Goal: Task Accomplishment & Management: Complete application form

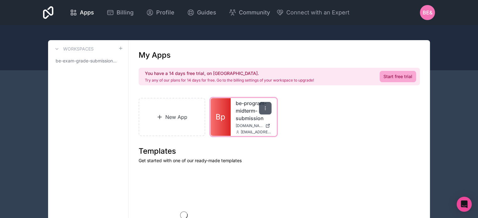
click at [265, 106] on icon at bounding box center [265, 108] width 5 height 5
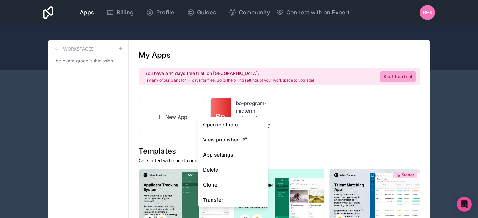
click at [375, 101] on div "New App Bp be-program-midterm-submission be-program-midterm-submission.noloco.c…" at bounding box center [278, 117] width 281 height 38
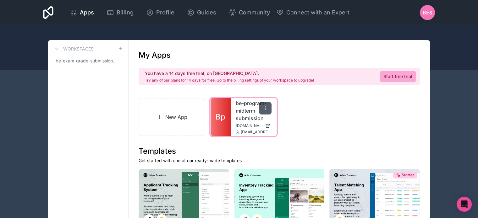
click at [269, 107] on div at bounding box center [265, 108] width 13 height 13
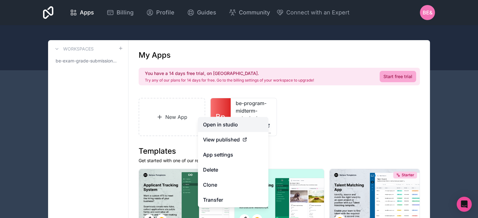
click at [240, 129] on link "Open in studio" at bounding box center [233, 124] width 70 height 15
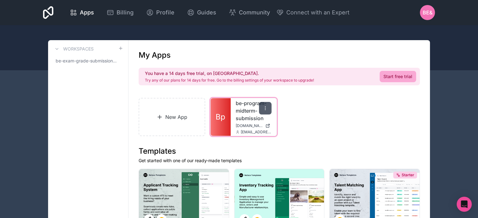
click at [266, 110] on icon at bounding box center [265, 108] width 5 height 5
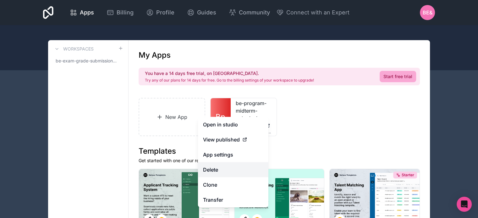
click at [222, 169] on button "Delete" at bounding box center [233, 169] width 70 height 15
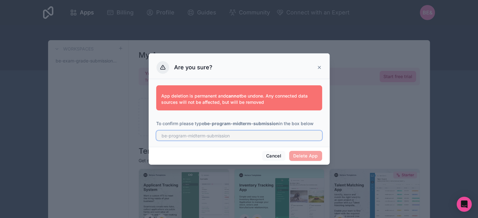
click at [242, 138] on input "text" at bounding box center [239, 136] width 166 height 10
click at [217, 136] on input "text" at bounding box center [239, 136] width 166 height 10
paste input "be-program-midterm-submission"
type input "be-program-midterm-submission"
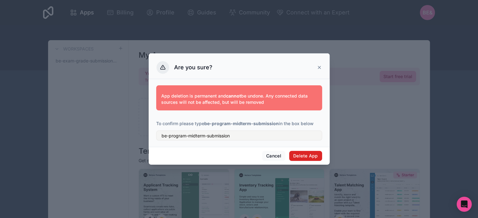
click at [300, 155] on button "Delete App" at bounding box center [305, 156] width 33 height 10
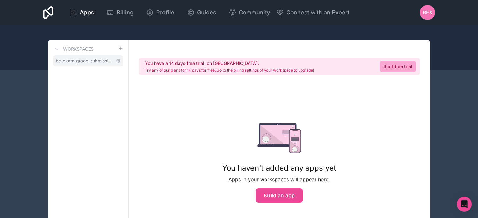
click at [103, 59] on span "be-exam-grade-submission-workspace" at bounding box center [84, 61] width 57 height 6
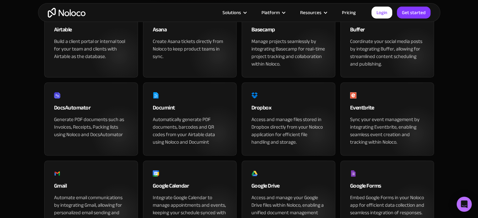
click at [61, 13] on img "home" at bounding box center [67, 13] width 38 height 10
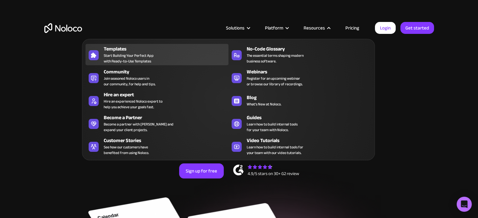
click at [113, 47] on div "Templates" at bounding box center [168, 49] width 128 height 8
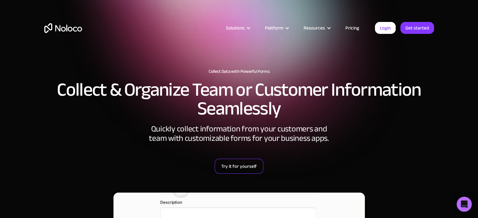
click at [252, 167] on link "Try it for yourself" at bounding box center [238, 166] width 49 height 15
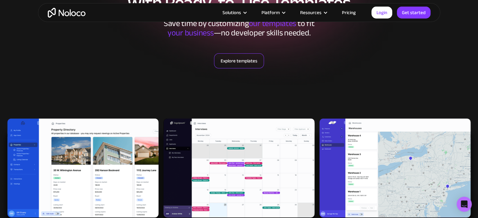
click at [242, 63] on link "Explore templates" at bounding box center [239, 60] width 50 height 15
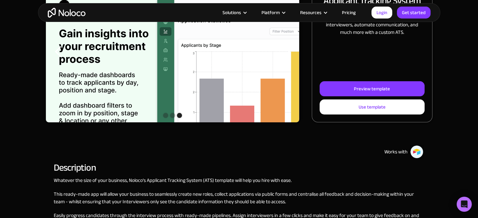
scroll to position [94, 0]
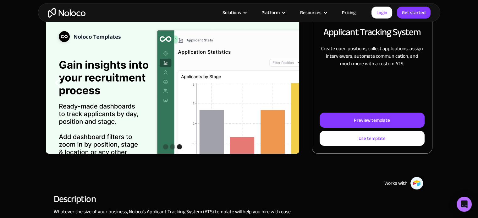
click at [162, 147] on div "carousel" at bounding box center [172, 147] width 253 height 13
click at [172, 147] on div "Show slide 2 of 3" at bounding box center [172, 146] width 5 height 5
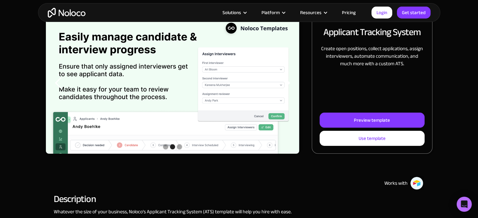
click at [164, 148] on div "Show slide 1 of 3" at bounding box center [165, 146] width 5 height 5
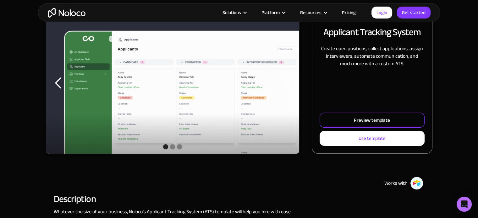
click at [360, 122] on div "Preview template" at bounding box center [372, 120] width 36 height 8
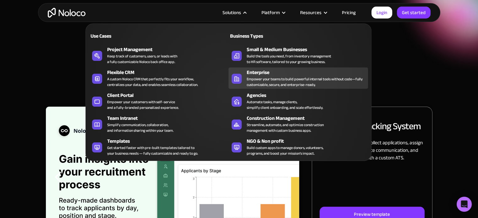
scroll to position [126, 0]
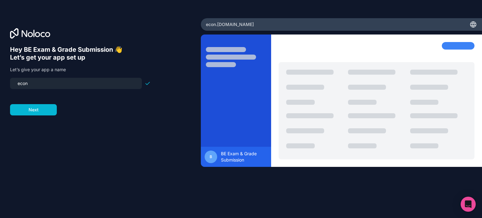
click at [77, 80] on input "econ" at bounding box center [76, 83] width 124 height 9
click at [76, 80] on input "econ" at bounding box center [76, 83] width 124 height 9
paste input "be-program-midterm-submissi"
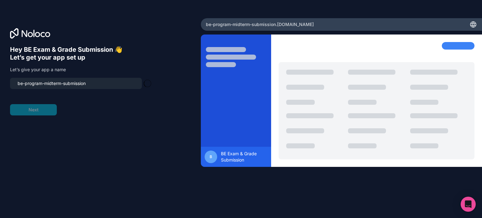
type input "be-program-midterm-submission"
click at [45, 108] on form "be-program-midterm-submission Next" at bounding box center [80, 97] width 141 height 38
click at [66, 107] on form "be-program-midterm-submission Next" at bounding box center [80, 97] width 141 height 38
click at [85, 87] on input "be-program-midterm-submission" at bounding box center [76, 83] width 124 height 9
click at [95, 83] on input "be-program-midterm-submission" at bounding box center [76, 83] width 124 height 9
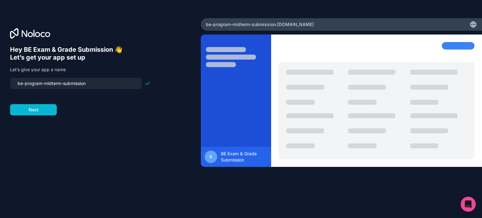
drag, startPoint x: 23, startPoint y: 86, endPoint x: 11, endPoint y: 85, distance: 12.3
click at [7, 84] on div "Hey BE Exam & Grade Submission 👋 Let’s get your app set up Let’s give your app …" at bounding box center [100, 109] width 201 height 182
click at [35, 111] on button "Next" at bounding box center [33, 109] width 47 height 11
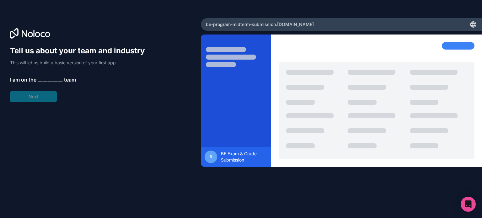
click at [56, 80] on span "__________" at bounding box center [50, 80] width 25 height 8
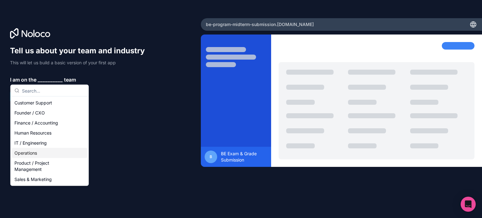
click at [33, 151] on div "Operations" at bounding box center [49, 153] width 75 height 10
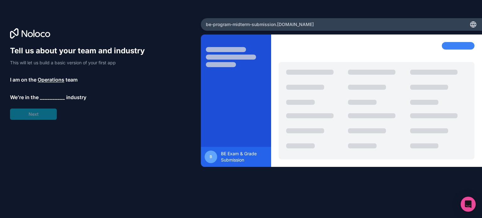
click at [52, 98] on span "__________" at bounding box center [52, 98] width 25 height 8
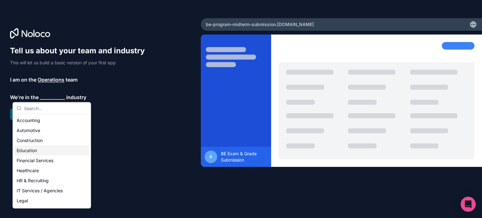
click at [34, 149] on div "Education" at bounding box center [51, 151] width 75 height 10
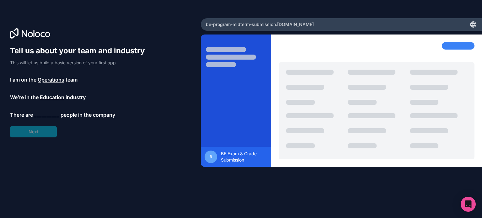
click at [53, 113] on span "__________" at bounding box center [46, 115] width 25 height 8
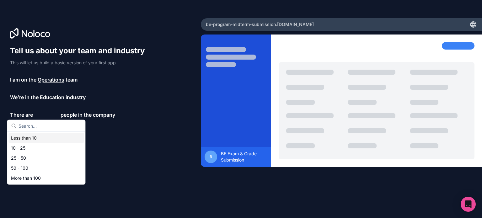
click at [67, 71] on div "Tell us about your team and industry This will let us build a basic version of …" at bounding box center [80, 92] width 141 height 92
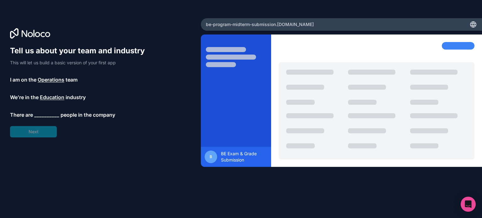
click at [52, 80] on span "Operations" at bounding box center [51, 80] width 27 height 8
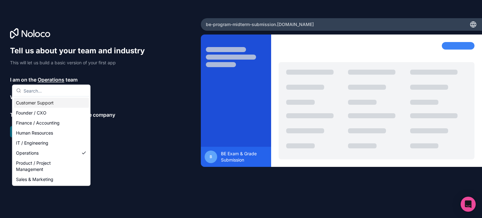
click at [49, 80] on span "Operations" at bounding box center [51, 80] width 27 height 8
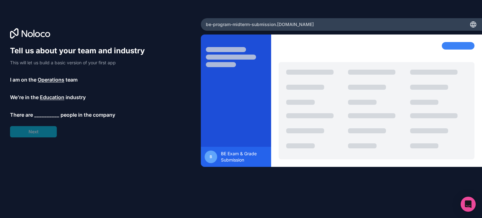
click at [50, 111] on span "__________" at bounding box center [46, 115] width 25 height 8
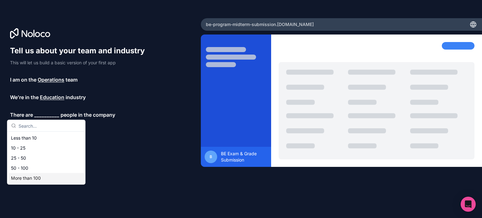
click at [38, 175] on div "More than 100" at bounding box center [45, 178] width 75 height 10
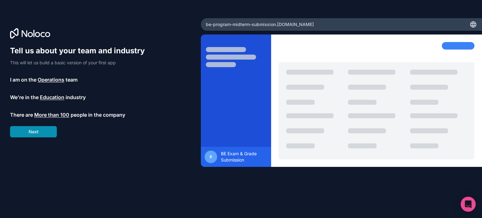
click at [45, 136] on button "Next" at bounding box center [33, 131] width 47 height 11
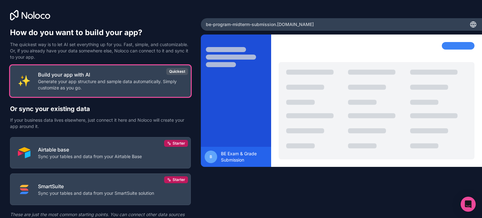
scroll to position [29, 0]
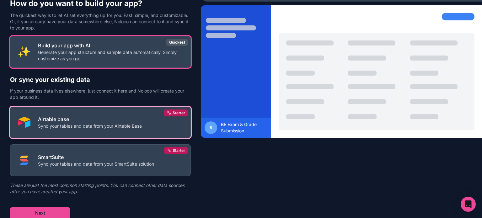
click at [90, 119] on p "Airtable base" at bounding box center [90, 120] width 104 height 8
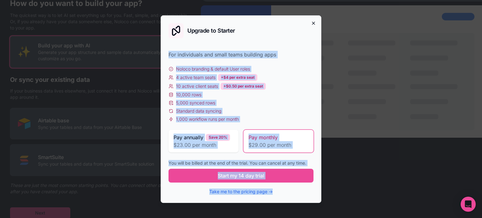
click at [315, 24] on div "Upgrade to Starter For individuals and small teams building apps Noloco brandin…" at bounding box center [241, 109] width 161 height 188
click at [311, 23] on icon "button" at bounding box center [313, 23] width 5 height 5
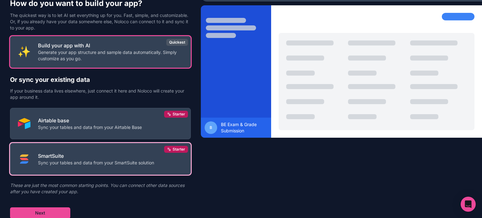
click at [95, 157] on p "SmartSuite" at bounding box center [96, 156] width 116 height 8
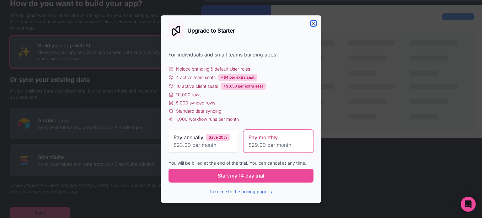
click at [312, 23] on icon "button" at bounding box center [313, 23] width 5 height 5
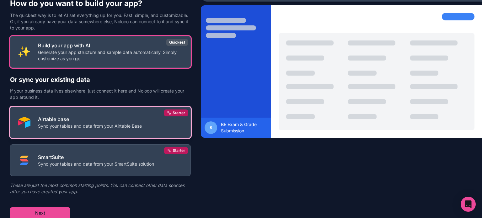
scroll to position [0, 0]
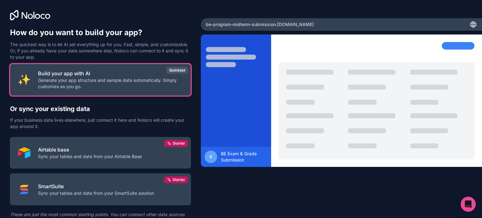
click at [110, 71] on p "Build your app with AI" at bounding box center [110, 74] width 145 height 8
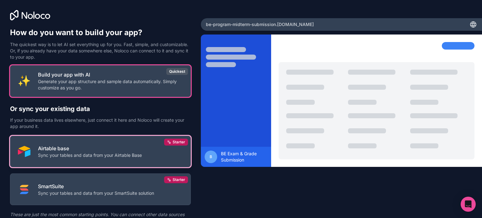
scroll to position [29, 0]
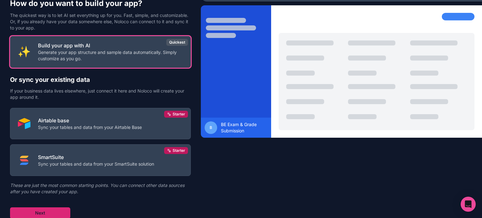
click at [39, 209] on button "Next" at bounding box center [40, 213] width 60 height 11
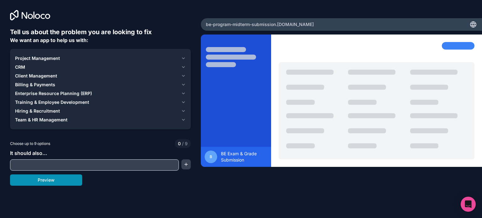
click at [77, 181] on button "Preview" at bounding box center [46, 180] width 72 height 11
click at [58, 58] on span "Project Management" at bounding box center [37, 58] width 45 height 6
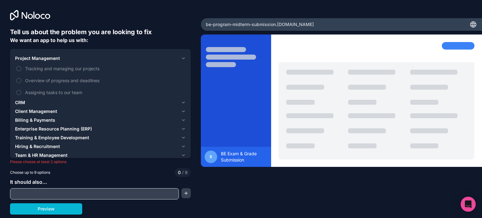
click at [53, 57] on span "Project Management" at bounding box center [37, 58] width 45 height 6
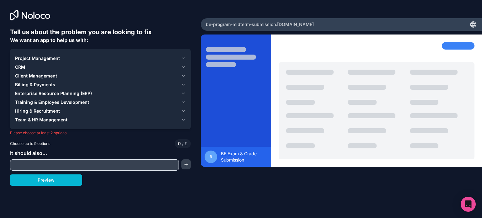
click at [41, 119] on span "Team & HR Management" at bounding box center [41, 120] width 52 height 6
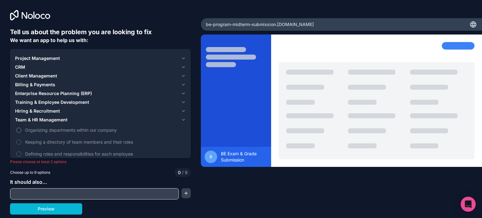
click at [34, 133] on span "Organizing departments within our company" at bounding box center [105, 130] width 160 height 7
click at [21, 133] on button "Organizing departments within our company" at bounding box center [18, 130] width 5 height 5
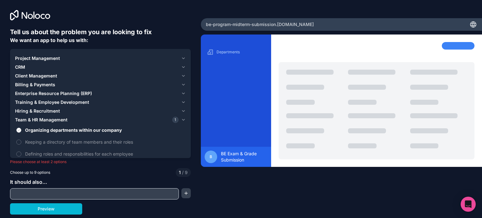
click at [40, 130] on span "Organizing departments within our company" at bounding box center [105, 130] width 160 height 7
click at [21, 130] on button "Organizing departments within our company" at bounding box center [18, 130] width 5 height 5
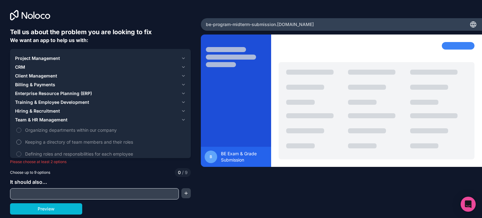
click at [36, 141] on span "Keeping a directory of team members and their roles" at bounding box center [105, 142] width 160 height 7
click at [21, 141] on button "Keeping a directory of team members and their roles" at bounding box center [18, 142] width 5 height 5
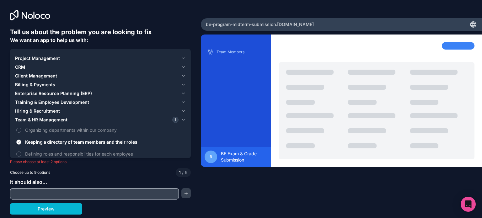
click at [35, 142] on span "Keeping a directory of team members and their roles" at bounding box center [105, 142] width 160 height 7
click at [21, 142] on button "Keeping a directory of team members and their roles" at bounding box center [18, 142] width 5 height 5
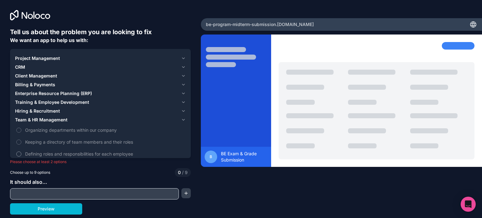
click at [32, 153] on span "Defining roles and responsibilities for each employee" at bounding box center [105, 154] width 160 height 7
click at [21, 153] on button "Defining roles and responsibilities for each employee" at bounding box center [18, 154] width 5 height 5
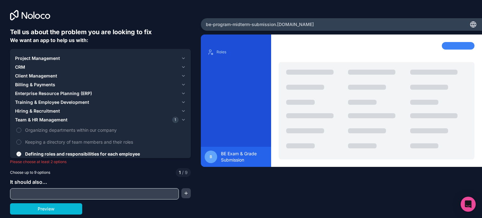
click at [36, 153] on span "Defining roles and responsibilities for each employee" at bounding box center [105, 154] width 160 height 7
click at [21, 153] on button "Defining roles and responsibilities for each employee" at bounding box center [18, 154] width 5 height 5
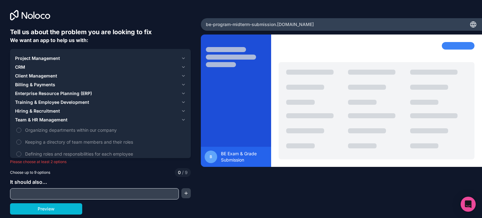
click at [39, 57] on span "Project Management" at bounding box center [37, 58] width 45 height 6
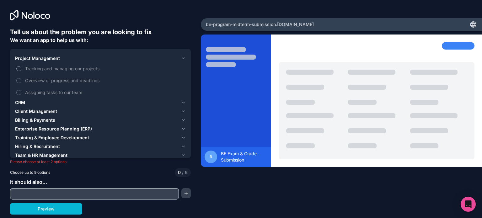
click at [40, 71] on span "Tracking and managing our projects" at bounding box center [105, 68] width 160 height 7
click at [21, 71] on button "Tracking and managing our projects" at bounding box center [18, 68] width 5 height 5
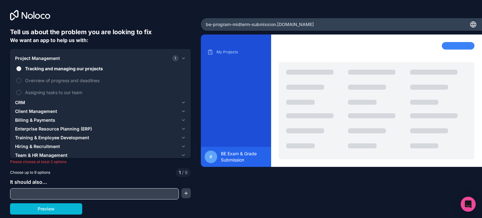
click at [45, 70] on span "Tracking and managing our projects" at bounding box center [105, 68] width 160 height 7
click at [21, 70] on button "Tracking and managing our projects" at bounding box center [18, 68] width 5 height 5
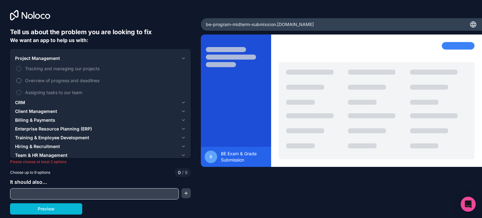
click at [46, 79] on span "Overview of progress and deadlines" at bounding box center [105, 80] width 160 height 7
click at [21, 79] on button "Overview of progress and deadlines" at bounding box center [18, 80] width 5 height 5
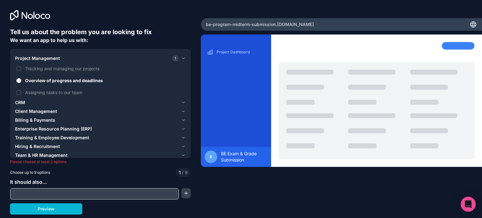
click at [43, 82] on span "Overview of progress and deadlines" at bounding box center [105, 80] width 160 height 7
click at [21, 82] on button "Overview of progress and deadlines" at bounding box center [18, 80] width 5 height 5
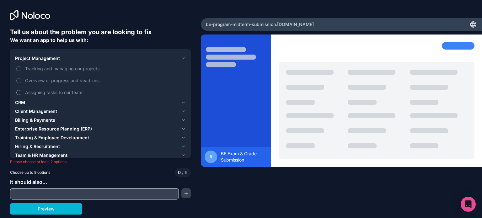
click at [40, 92] on span "Assigning tasks to our team" at bounding box center [105, 92] width 160 height 7
click at [21, 92] on button "Assigning tasks to our team" at bounding box center [18, 92] width 5 height 5
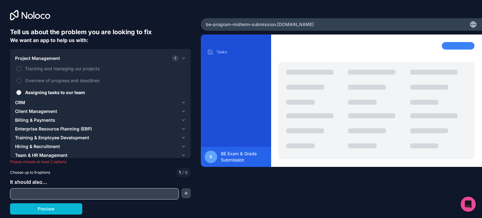
click at [45, 93] on span "Assigning tasks to our team" at bounding box center [105, 92] width 160 height 7
click at [21, 93] on button "Assigning tasks to our team" at bounding box center [18, 92] width 5 height 5
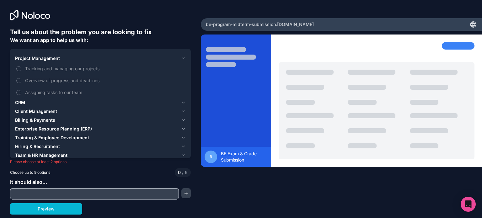
click at [28, 105] on div "CRM" at bounding box center [97, 103] width 164 height 6
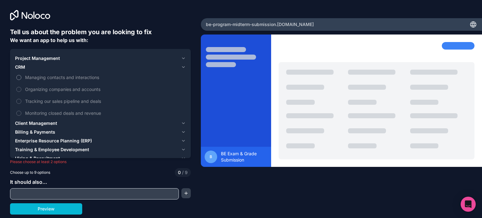
click at [52, 77] on span "Managing contacts and interactions" at bounding box center [105, 77] width 160 height 7
click at [21, 77] on button "Managing contacts and interactions" at bounding box center [18, 77] width 5 height 5
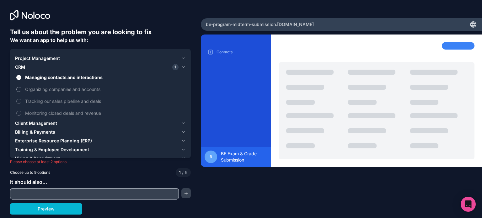
click at [47, 86] on span "Organizing companies and accounts" at bounding box center [105, 89] width 160 height 7
click at [21, 87] on button "Organizing companies and accounts" at bounding box center [18, 89] width 5 height 5
click at [48, 99] on span "Tracking our sales pipeline and deals" at bounding box center [105, 101] width 160 height 7
click at [21, 99] on button "Tracking our sales pipeline and deals" at bounding box center [18, 101] width 5 height 5
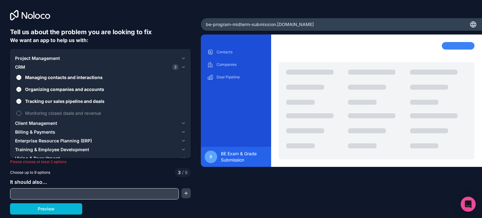
click at [49, 110] on span "Monitoring closed deals and revenue" at bounding box center [105, 113] width 160 height 7
click at [21, 111] on button "Monitoring closed deals and revenue" at bounding box center [18, 113] width 5 height 5
click at [53, 109] on label "Monitoring closed deals and revenue" at bounding box center [100, 113] width 171 height 12
click at [21, 111] on button "Monitoring closed deals and revenue" at bounding box center [18, 113] width 5 height 5
click at [55, 101] on span "Tracking our sales pipeline and deals" at bounding box center [105, 101] width 160 height 7
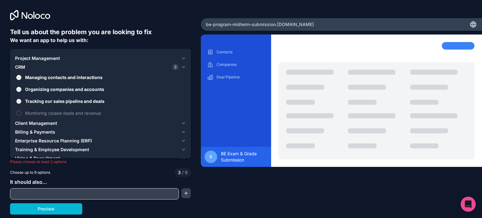
click at [21, 101] on button "Tracking our sales pipeline and deals" at bounding box center [18, 101] width 5 height 5
click at [57, 90] on span "Organizing companies and accounts" at bounding box center [105, 89] width 160 height 7
click at [21, 90] on button "Organizing companies and accounts" at bounding box center [18, 89] width 5 height 5
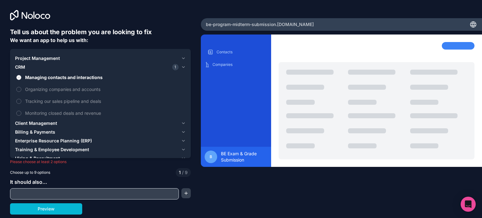
click at [59, 78] on span "Managing contacts and interactions" at bounding box center [105, 77] width 160 height 7
click at [21, 78] on button "Managing contacts and interactions" at bounding box center [18, 77] width 5 height 5
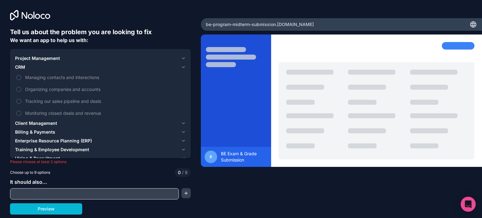
click at [42, 121] on span "Client Management" at bounding box center [36, 123] width 42 height 6
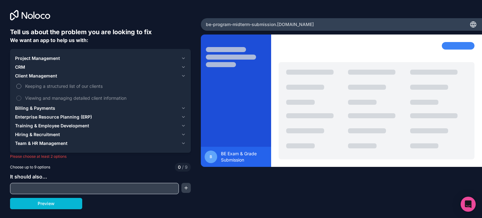
click at [52, 85] on span "Keeping a structured list of our clients" at bounding box center [105, 86] width 160 height 7
click at [21, 85] on button "Keeping a structured list of our clients" at bounding box center [18, 86] width 5 height 5
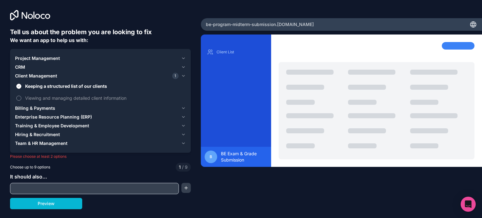
click at [49, 98] on span "Viewing and managing detailed client information" at bounding box center [105, 98] width 160 height 7
click at [21, 98] on button "Viewing and managing detailed client information" at bounding box center [18, 98] width 5 height 5
click at [49, 98] on span "Viewing and managing detailed client information" at bounding box center [105, 98] width 160 height 7
click at [21, 98] on button "Viewing and managing detailed client information" at bounding box center [18, 98] width 5 height 5
click at [55, 88] on span "Keeping a structured list of our clients" at bounding box center [105, 86] width 160 height 7
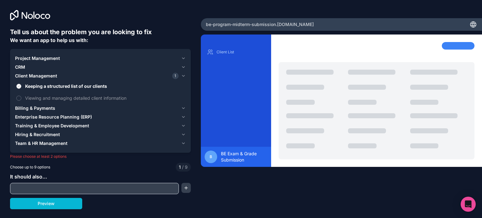
click at [21, 88] on button "Keeping a structured list of our clients" at bounding box center [18, 86] width 5 height 5
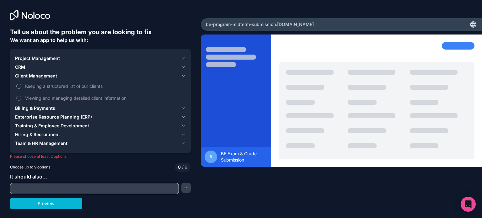
click at [69, 86] on span "Keeping a structured list of our clients" at bounding box center [105, 86] width 160 height 7
click at [21, 86] on button "Keeping a structured list of our clients" at bounding box center [18, 86] width 5 height 5
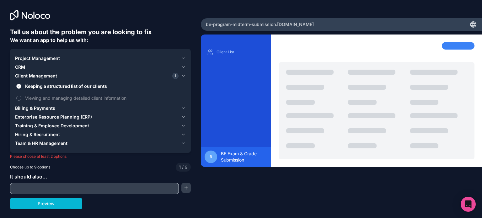
click at [64, 89] on span "Keeping a structured list of our clients" at bounding box center [105, 86] width 160 height 7
click at [21, 89] on button "Keeping a structured list of our clients" at bounding box center [18, 86] width 5 height 5
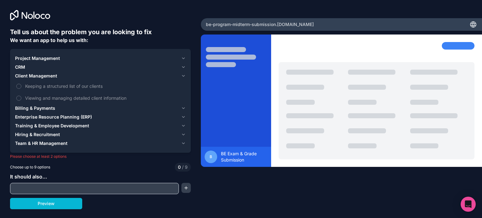
click at [55, 107] on div "Billing & Payments" at bounding box center [97, 108] width 164 height 6
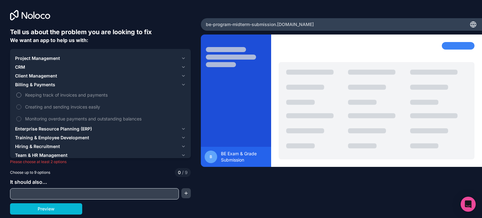
click at [62, 97] on span "Keeping track of invoices and payments" at bounding box center [105, 95] width 160 height 7
click at [21, 97] on button "Keeping track of invoices and payments" at bounding box center [18, 95] width 5 height 5
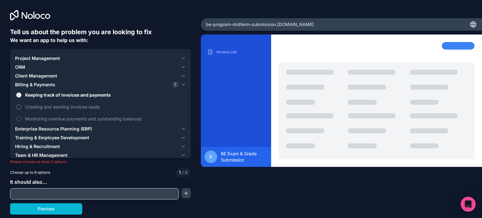
click at [59, 105] on span "Creating and sending invoices easily" at bounding box center [105, 107] width 160 height 7
click at [21, 105] on button "Creating and sending invoices easily" at bounding box center [18, 107] width 5 height 5
click at [57, 116] on span "Monitoring overdue payments and outstanding balances" at bounding box center [105, 119] width 160 height 7
click at [21, 117] on button "Monitoring overdue payments and outstanding balances" at bounding box center [18, 119] width 5 height 5
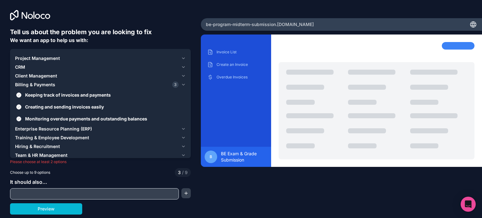
click at [59, 115] on label "Monitoring overdue payments and outstanding balances" at bounding box center [100, 119] width 171 height 12
click at [21, 117] on button "Monitoring overdue payments and outstanding balances" at bounding box center [18, 119] width 5 height 5
click at [64, 104] on span "Creating and sending invoices easily" at bounding box center [105, 107] width 160 height 7
click at [21, 105] on button "Creating and sending invoices easily" at bounding box center [18, 107] width 5 height 5
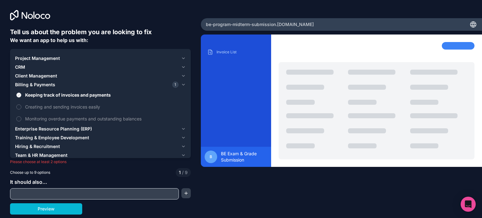
click at [66, 95] on span "Keeping track of invoices and payments" at bounding box center [105, 95] width 160 height 7
click at [21, 95] on button "Keeping track of invoices and payments" at bounding box center [18, 95] width 5 height 5
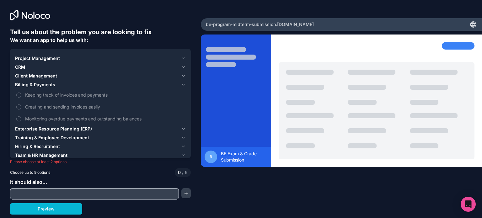
click at [62, 125] on button "Enterprise Resource Planning (ERP)" at bounding box center [100, 129] width 171 height 9
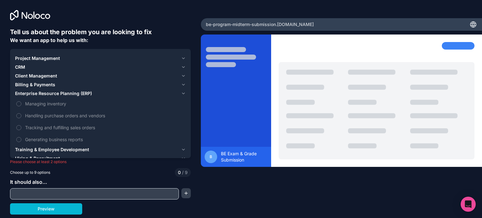
click at [58, 148] on span "Training & Employee Development" at bounding box center [52, 150] width 74 height 6
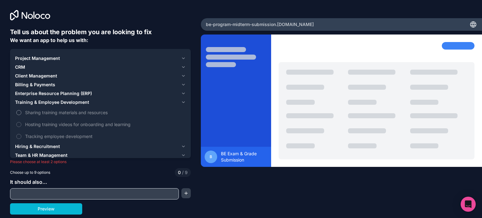
click at [69, 109] on label "Sharing training materials and resources" at bounding box center [100, 113] width 171 height 12
click at [21, 110] on button "Sharing training materials and resources" at bounding box center [18, 112] width 5 height 5
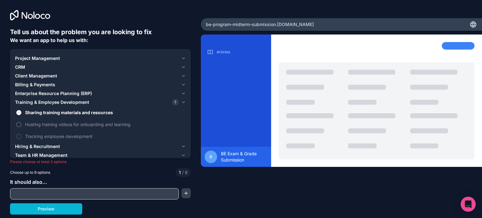
click at [67, 122] on span "Hosting training videos for onboarding and learning" at bounding box center [105, 124] width 160 height 7
click at [21, 122] on button "Hosting training videos for onboarding and learning" at bounding box center [18, 124] width 5 height 5
click at [63, 132] on label "Tracking employee development" at bounding box center [100, 137] width 171 height 12
click at [21, 134] on button "Tracking employee development" at bounding box center [18, 136] width 5 height 5
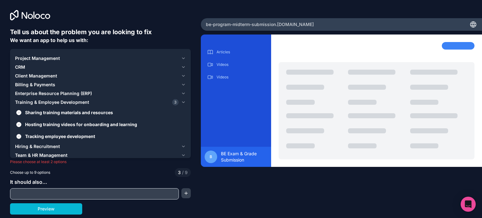
click at [65, 131] on label "Tracking employee development" at bounding box center [100, 137] width 171 height 12
click at [21, 134] on button "Tracking employee development" at bounding box center [18, 136] width 5 height 5
click at [70, 122] on span "Hosting training videos for onboarding and learning" at bounding box center [105, 124] width 160 height 7
click at [21, 122] on button "Hosting training videos for onboarding and learning" at bounding box center [18, 124] width 5 height 5
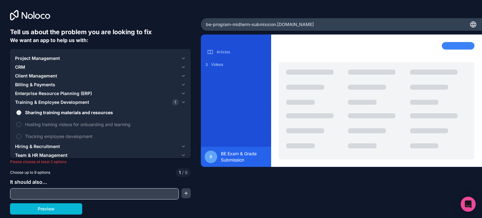
click at [70, 113] on span "Sharing training materials and resources" at bounding box center [105, 112] width 160 height 7
click at [21, 113] on button "Sharing training materials and resources" at bounding box center [18, 112] width 5 height 5
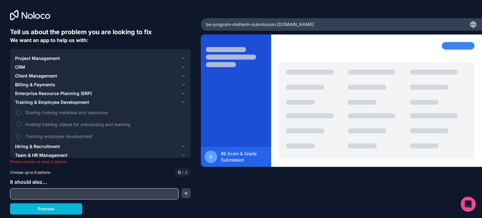
click at [70, 101] on span "Training & Employee Development" at bounding box center [52, 102] width 74 height 6
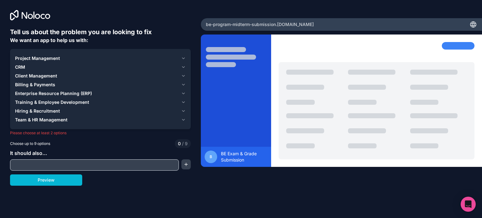
click at [62, 110] on div "Hiring & Recruitment" at bounding box center [97, 111] width 164 height 6
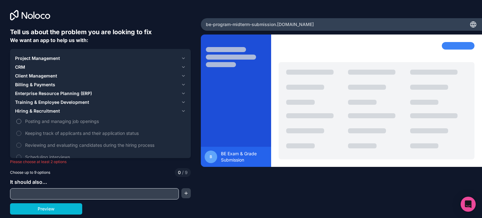
click at [62, 121] on span "Posting and managing job openings" at bounding box center [105, 121] width 160 height 7
click at [21, 121] on button "Posting and managing job openings" at bounding box center [18, 121] width 5 height 5
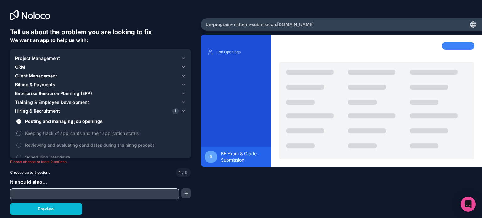
click at [57, 133] on span "Keeping track of applicants and their application status" at bounding box center [105, 133] width 160 height 7
click at [21, 133] on button "Keeping track of applicants and their application status" at bounding box center [18, 133] width 5 height 5
click at [64, 144] on span "Reviewing and evaluating candidates during the hiring process" at bounding box center [105, 145] width 160 height 7
click at [21, 144] on button "Reviewing and evaluating candidates during the hiring process" at bounding box center [18, 145] width 5 height 5
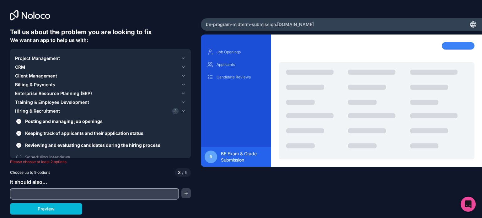
click at [61, 154] on span "Scheduling interviews" at bounding box center [105, 157] width 160 height 7
click at [21, 155] on button "Scheduling interviews" at bounding box center [18, 157] width 5 height 5
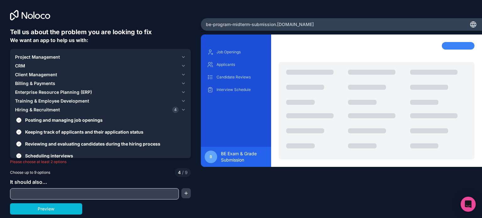
click at [43, 195] on input "text" at bounding box center [95, 194] width 166 height 9
click at [74, 208] on button "Preview" at bounding box center [46, 209] width 72 height 11
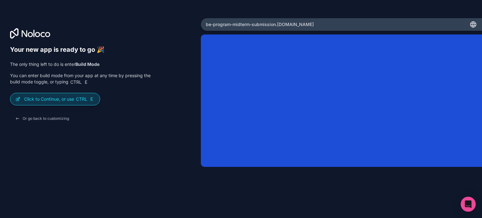
click at [47, 101] on p "Click to Continue, or use Ctrl E" at bounding box center [59, 99] width 71 height 6
